Goal: Navigation & Orientation: Understand site structure

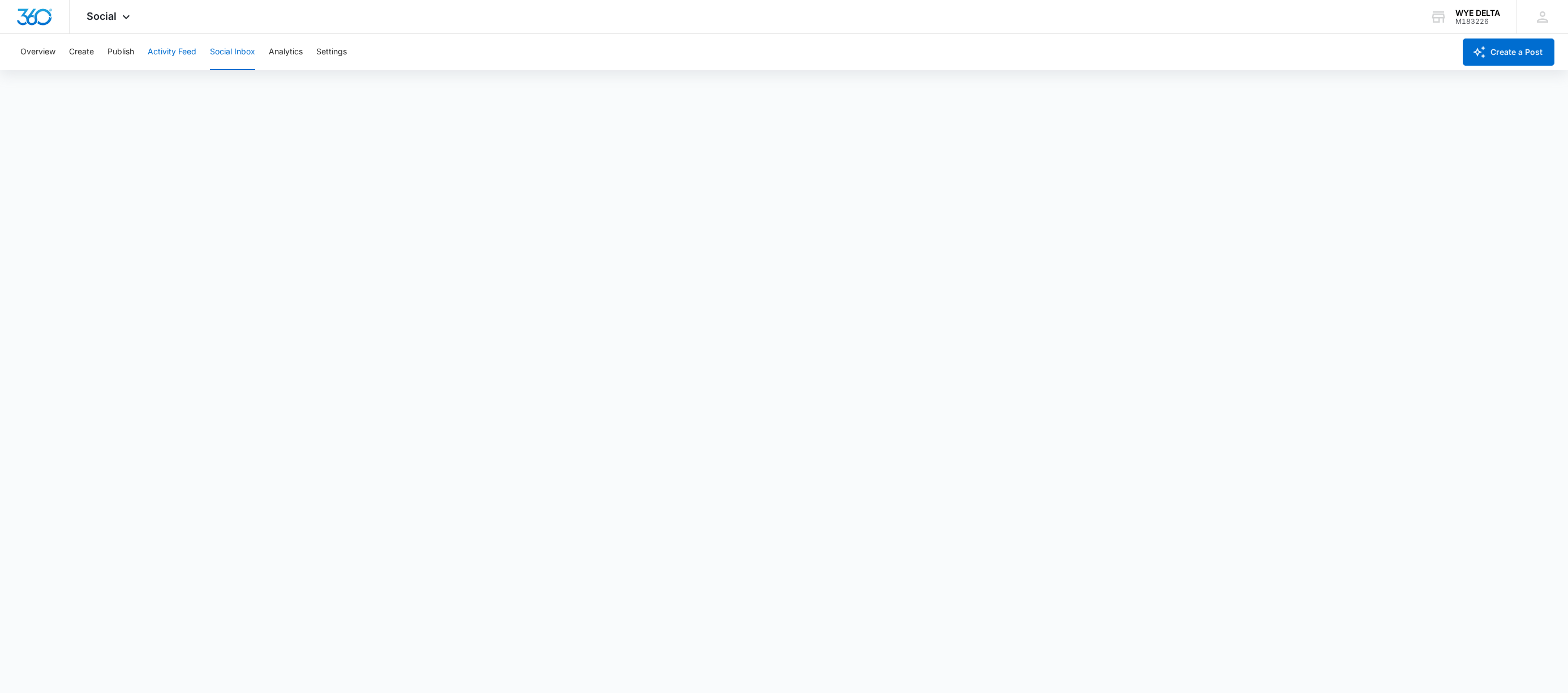
click at [167, 49] on button "Activity Feed" at bounding box center [172, 52] width 49 height 36
click at [35, 48] on button "Overview" at bounding box center [37, 52] width 35 height 36
click at [123, 54] on button "Publish" at bounding box center [121, 52] width 27 height 36
click at [163, 57] on button "Activity Feed" at bounding box center [172, 52] width 49 height 36
click at [321, 53] on button "Settings" at bounding box center [332, 52] width 31 height 36
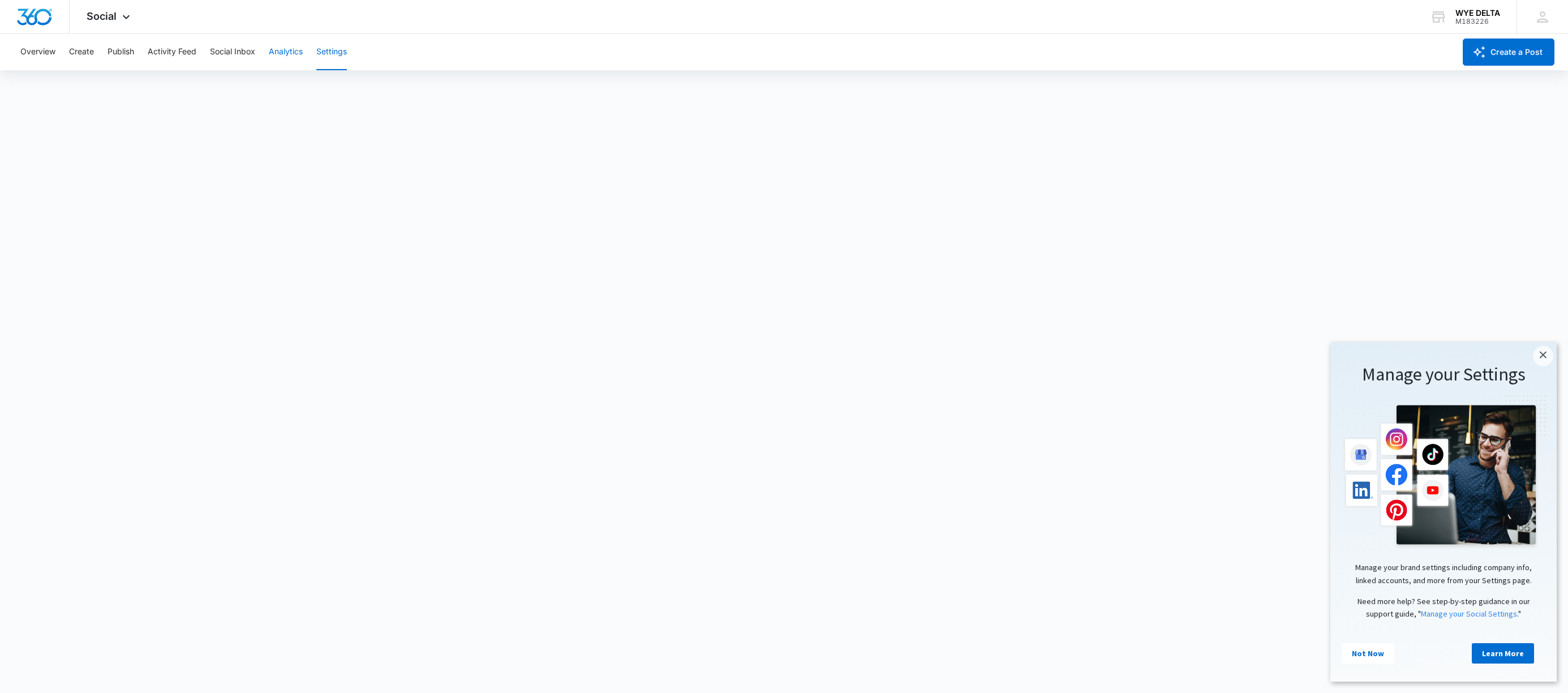
click at [280, 54] on button "Analytics" at bounding box center [286, 52] width 34 height 36
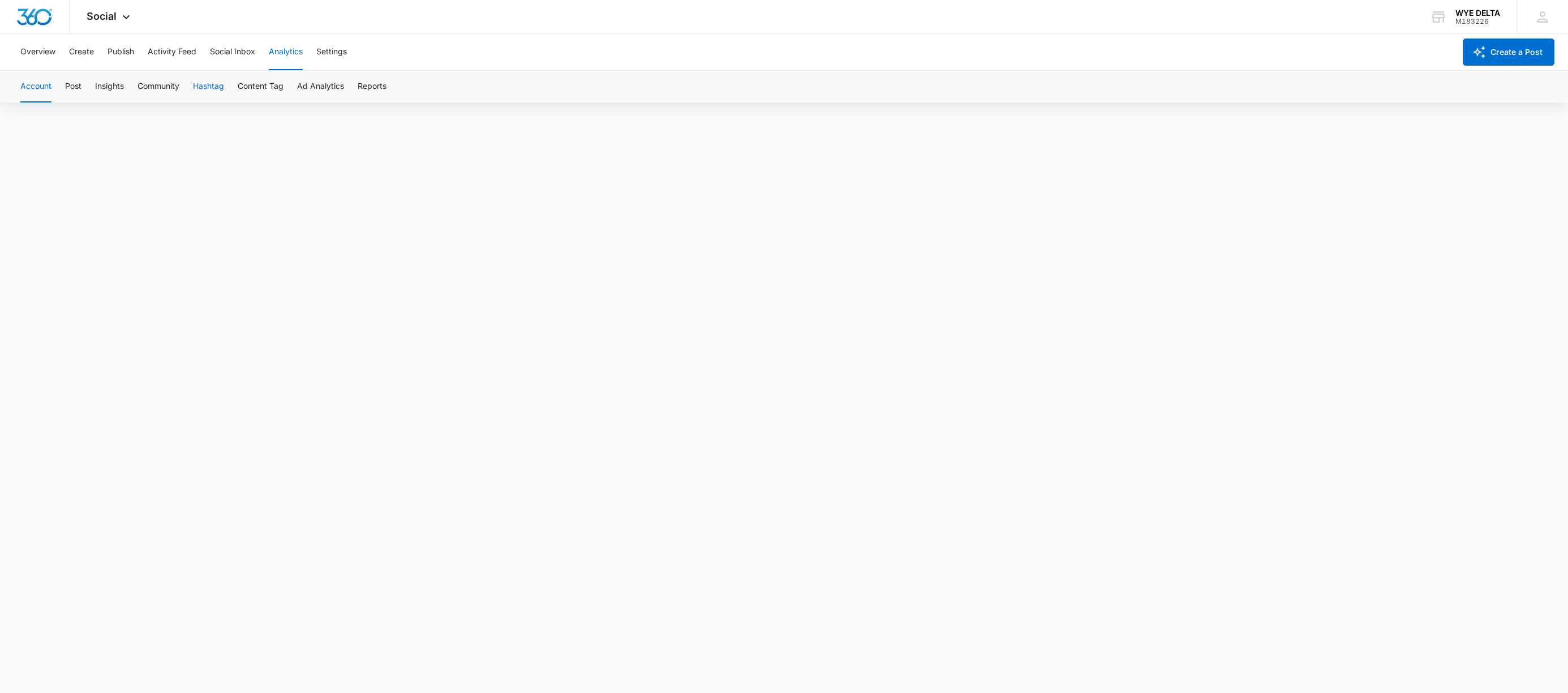
click at [207, 85] on button "Hashtag" at bounding box center [208, 86] width 31 height 31
click at [268, 86] on button "Content Tag" at bounding box center [260, 86] width 46 height 31
